Goal: Check status: Check status

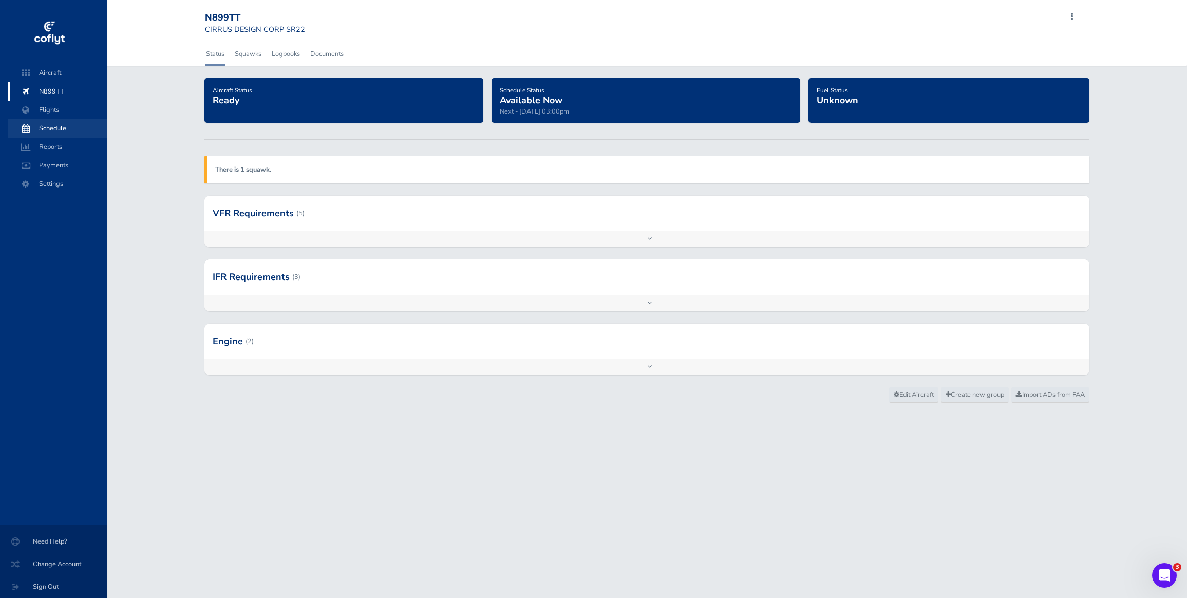
click at [63, 129] on span "Schedule" at bounding box center [57, 128] width 78 height 18
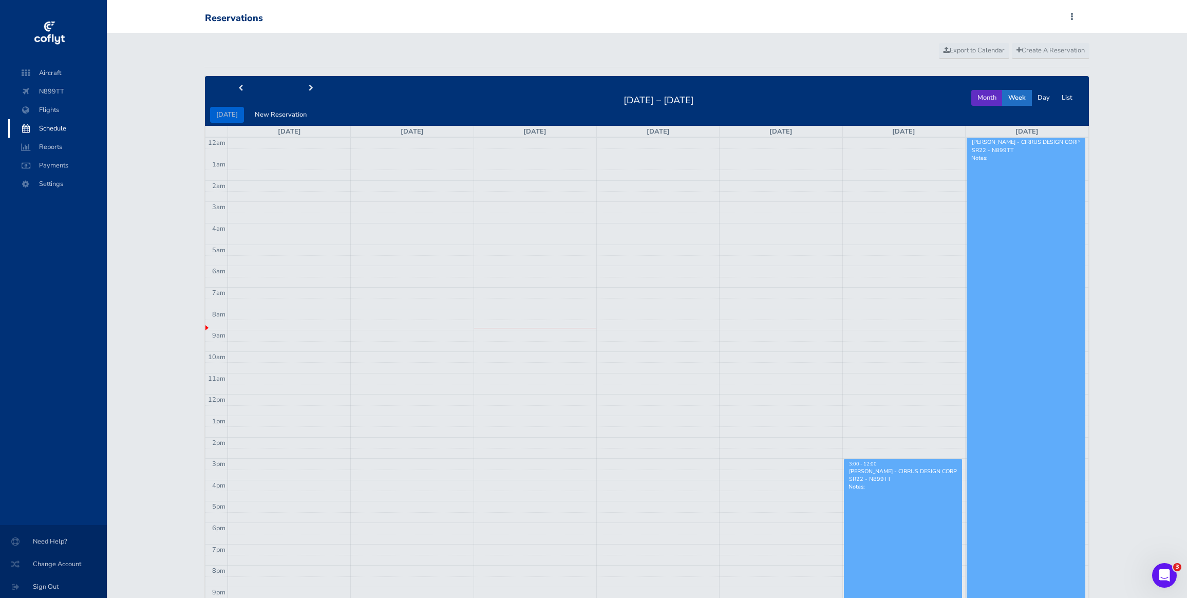
click at [986, 97] on button "Month" at bounding box center [986, 98] width 31 height 16
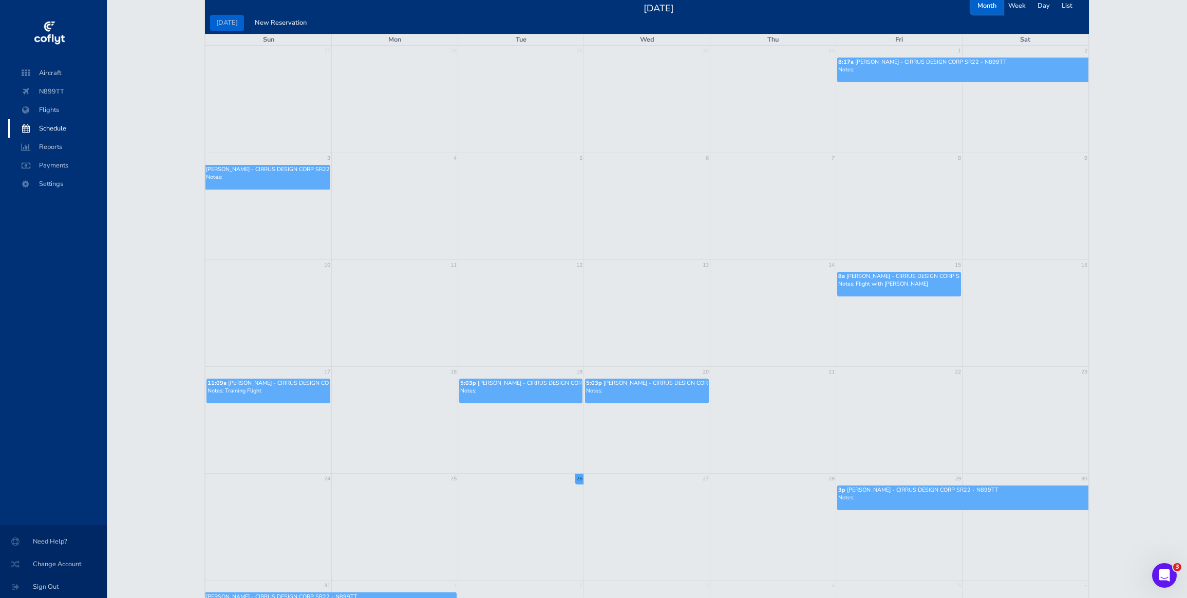
scroll to position [31, 0]
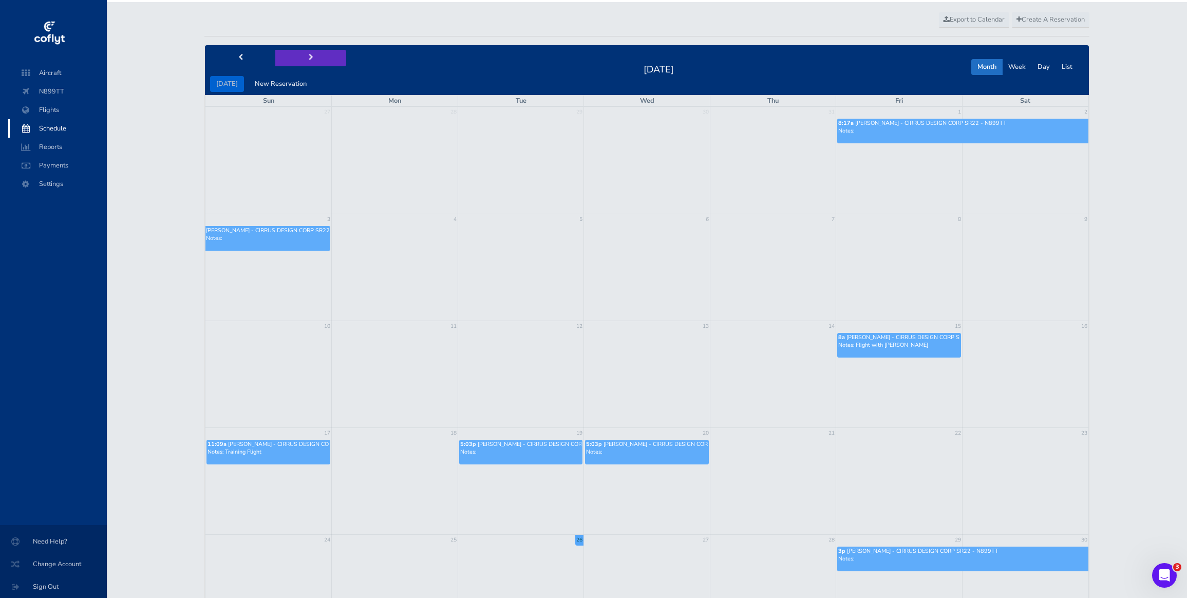
click at [305, 52] on button "next" at bounding box center [310, 58] width 71 height 16
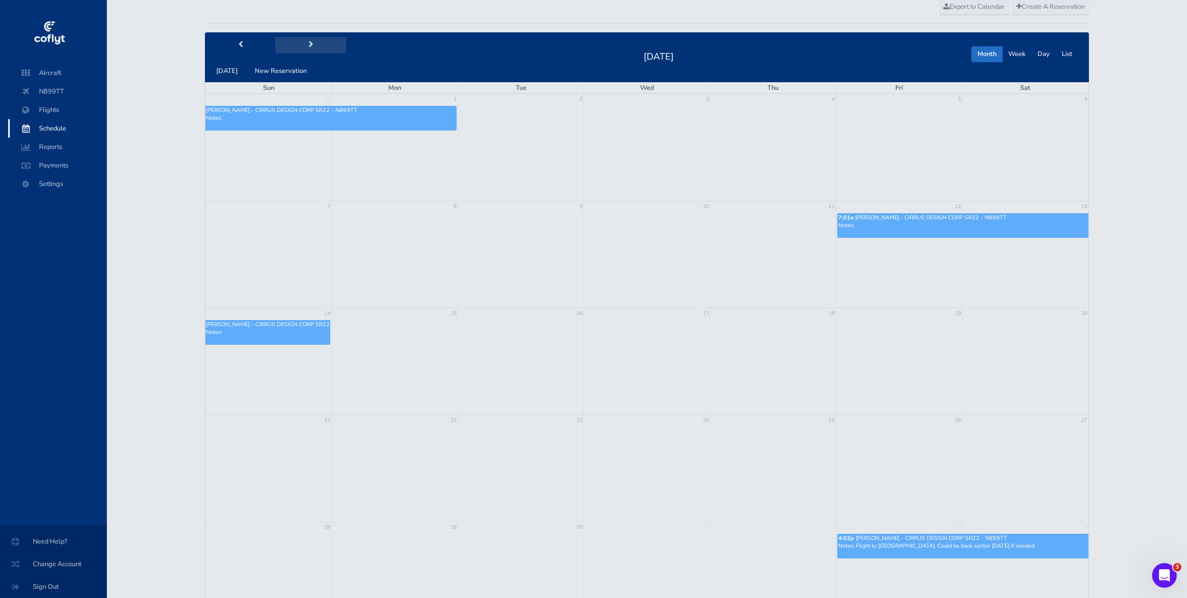
scroll to position [50, 0]
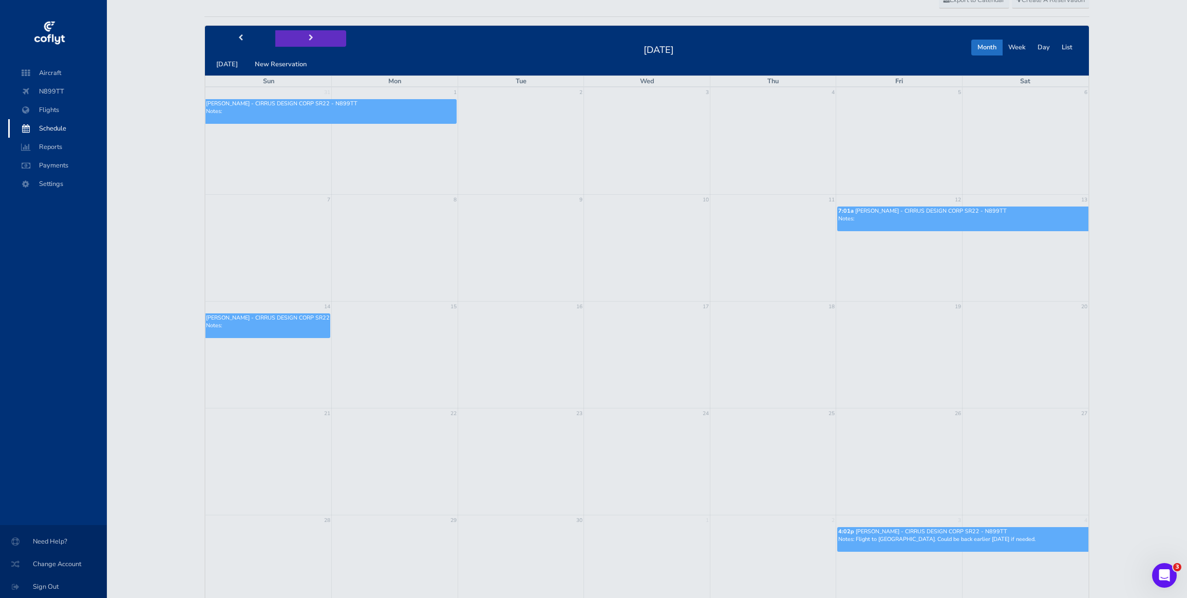
click at [299, 40] on button "next" at bounding box center [310, 38] width 71 height 16
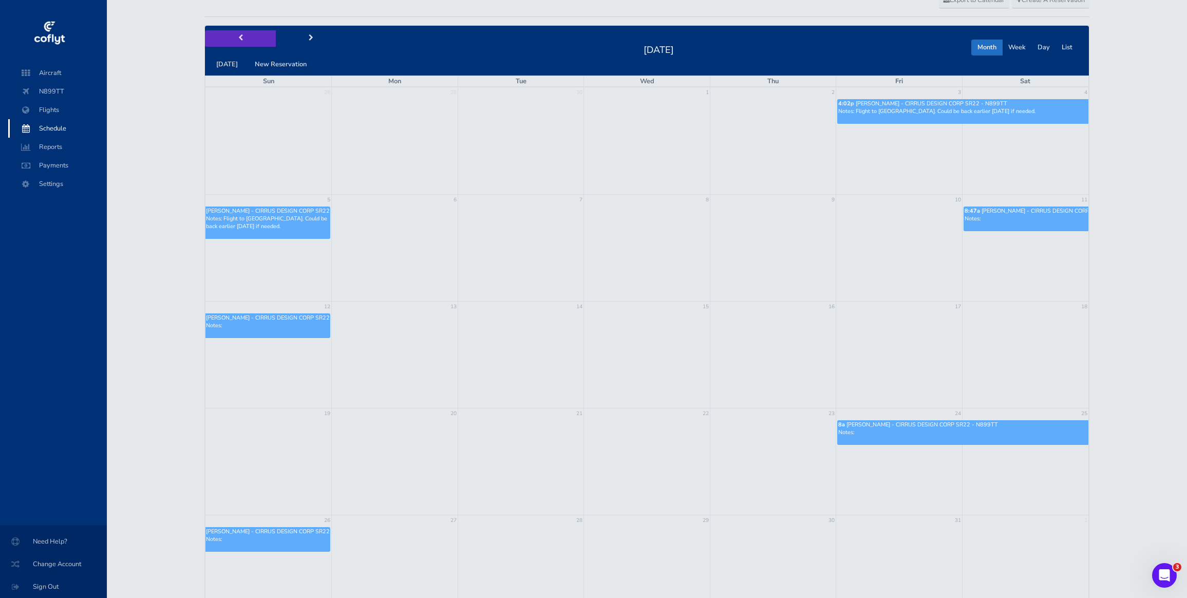
click at [239, 37] on span "prev" at bounding box center [240, 38] width 5 height 7
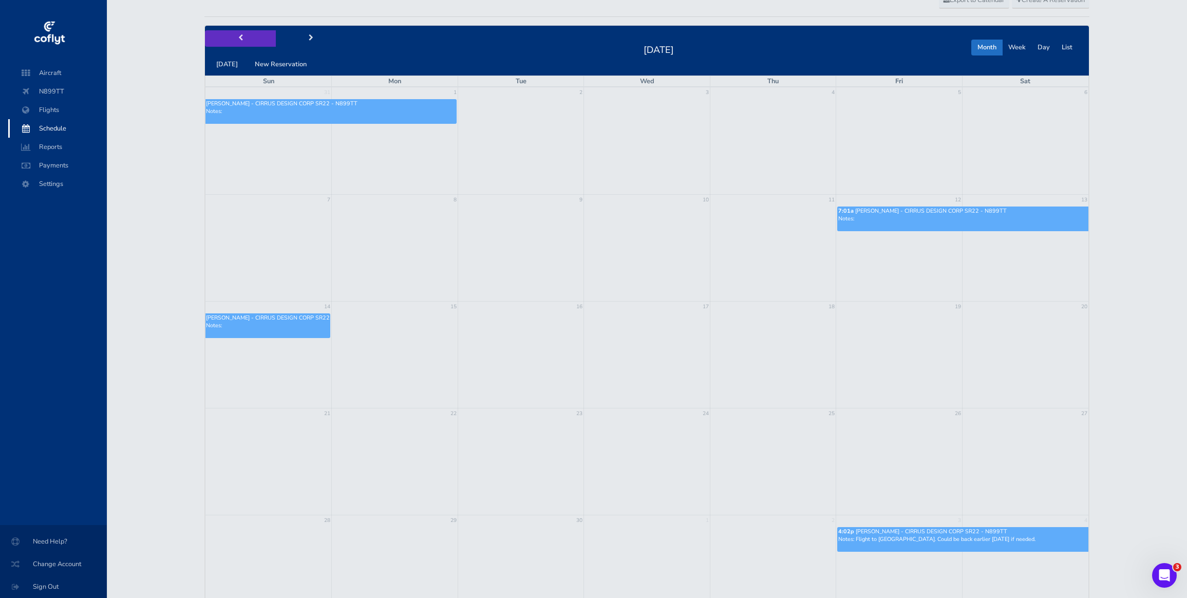
click at [238, 38] on span "prev" at bounding box center [240, 38] width 5 height 7
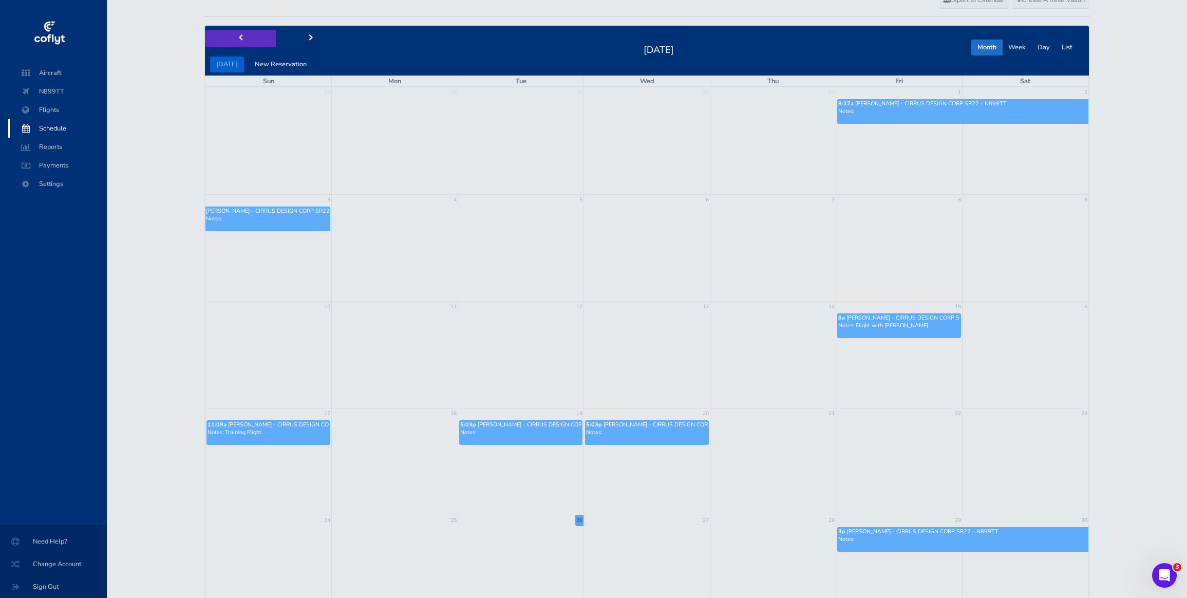
click at [238, 38] on span "prev" at bounding box center [240, 38] width 5 height 7
